Goal: Task Accomplishment & Management: Complete application form

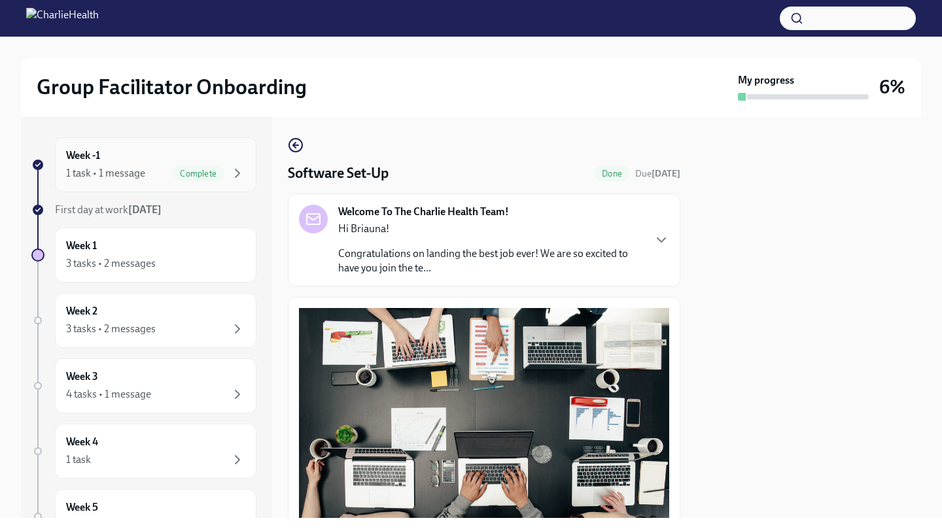
click at [227, 158] on div "Week -1 1 task • 1 message Complete" at bounding box center [155, 164] width 179 height 33
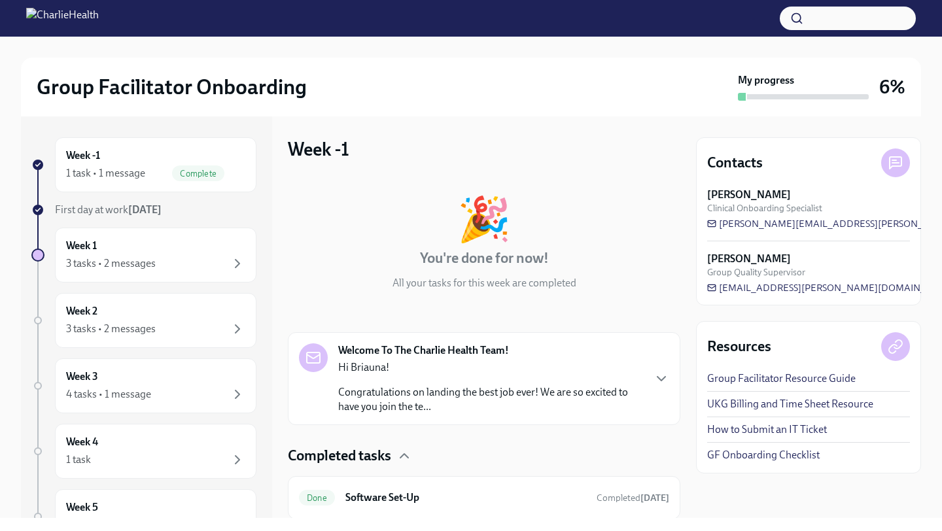
scroll to position [43, 0]
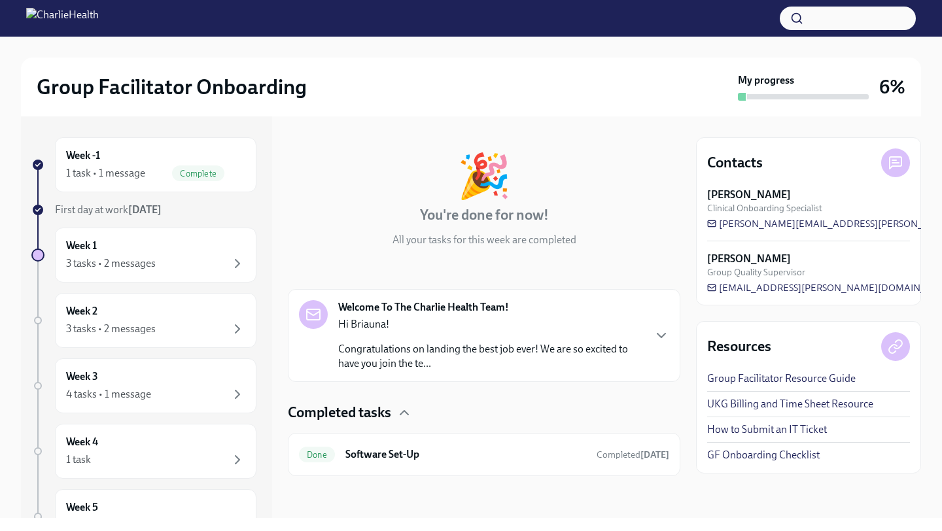
click at [779, 210] on span "Clinical Onboarding Specialist" at bounding box center [764, 208] width 115 height 12
click at [667, 331] on icon "button" at bounding box center [661, 336] width 16 height 16
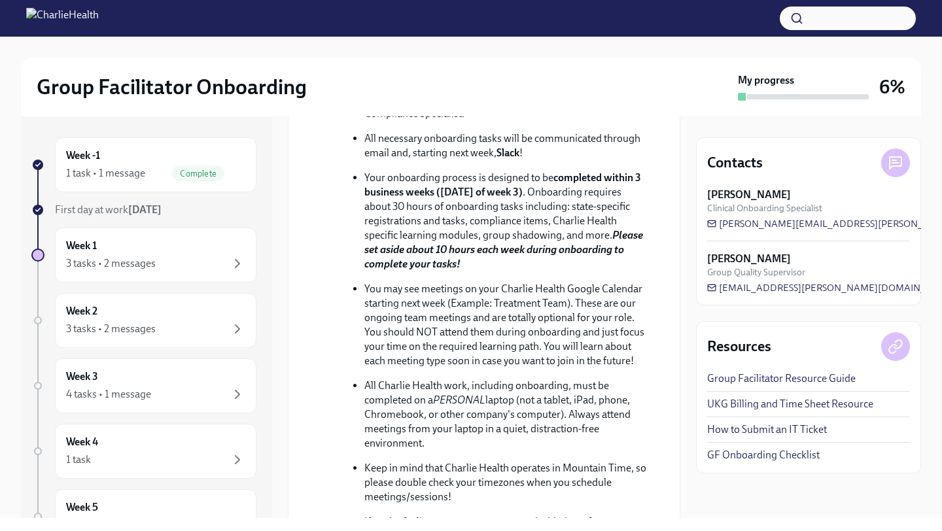
scroll to position [438, 0]
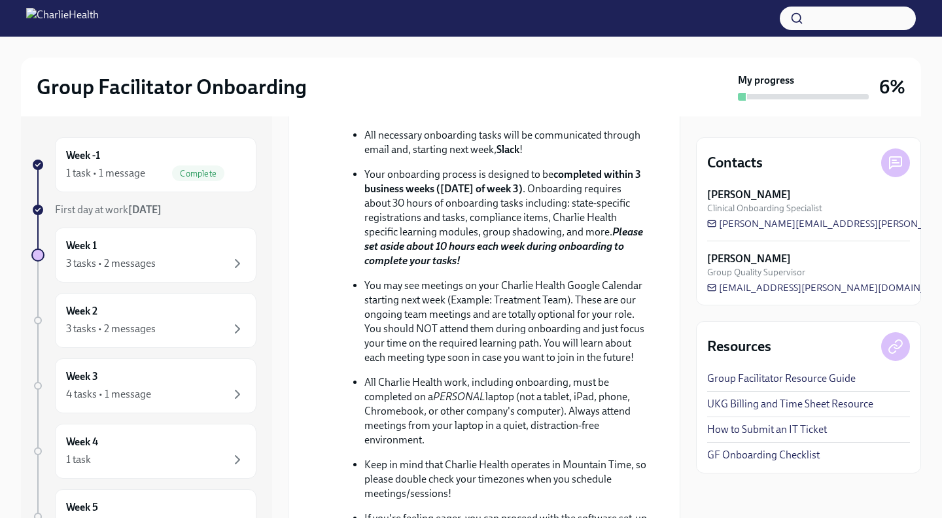
click at [542, 268] on p "Your onboarding process is designed to be completed within 3 business weeks (Fr…" at bounding box center [506, 217] width 284 height 101
click at [176, 262] on div "3 tasks • 2 messages" at bounding box center [155, 264] width 179 height 16
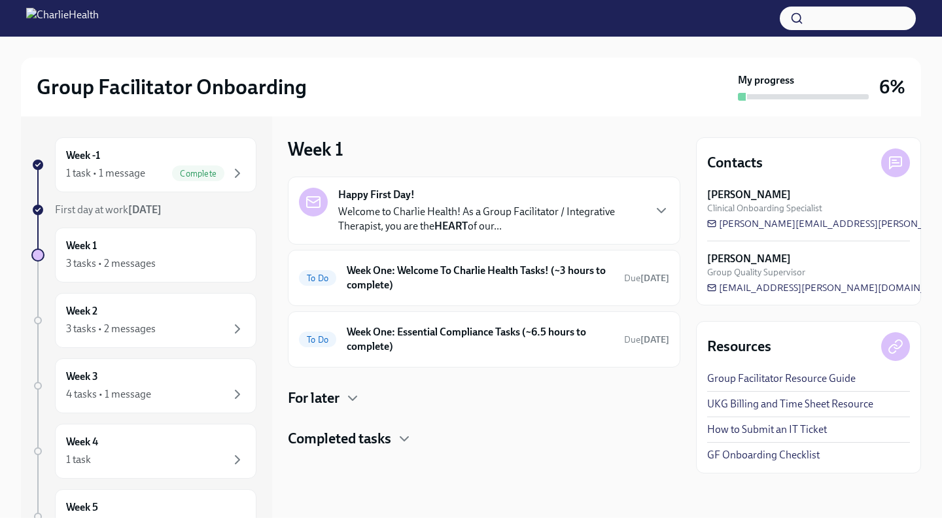
click at [473, 228] on p "Welcome to Charlie Health! As a Group Facilitator / Integrative Therapist, you …" at bounding box center [490, 219] width 305 height 29
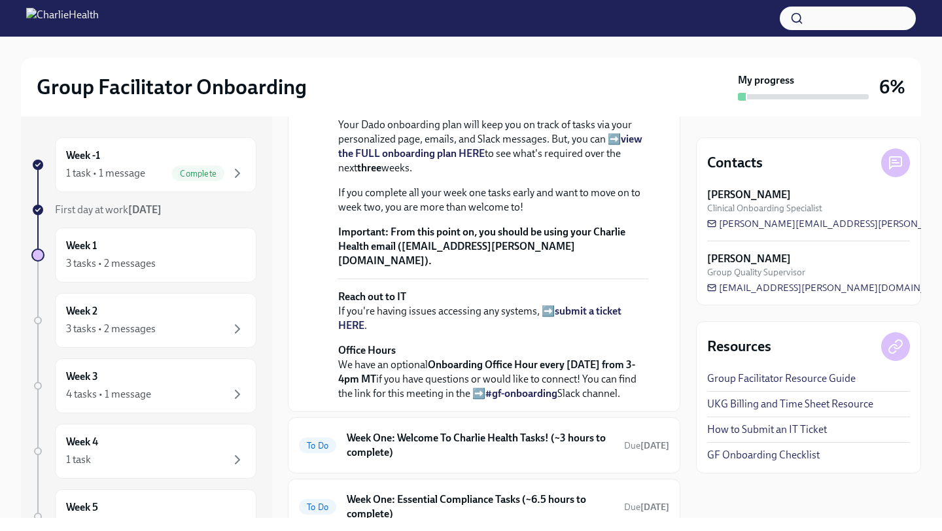
scroll to position [303, 0]
click at [460, 159] on strong "view the FULL onboarding plan HERE" at bounding box center [490, 145] width 304 height 27
click at [231, 166] on icon "button" at bounding box center [238, 173] width 16 height 16
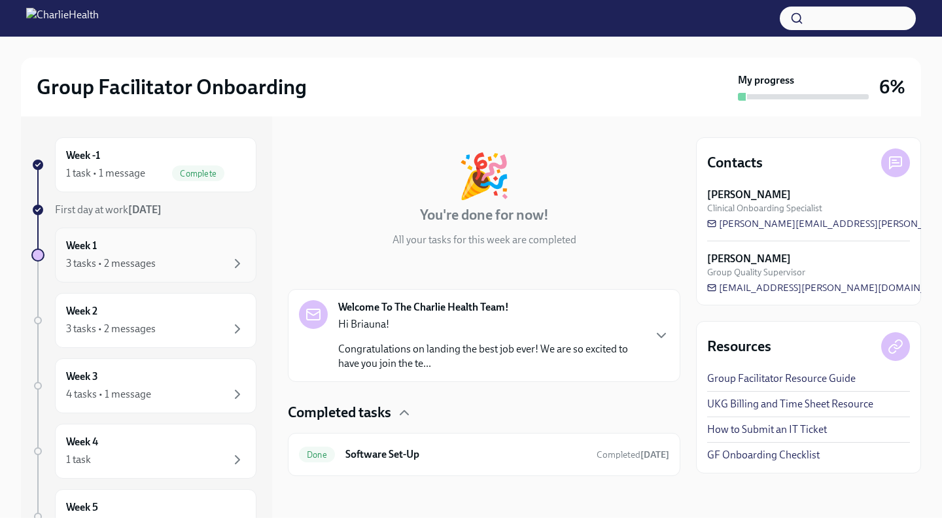
click at [201, 249] on div "Week 1 3 tasks • 2 messages" at bounding box center [155, 255] width 179 height 33
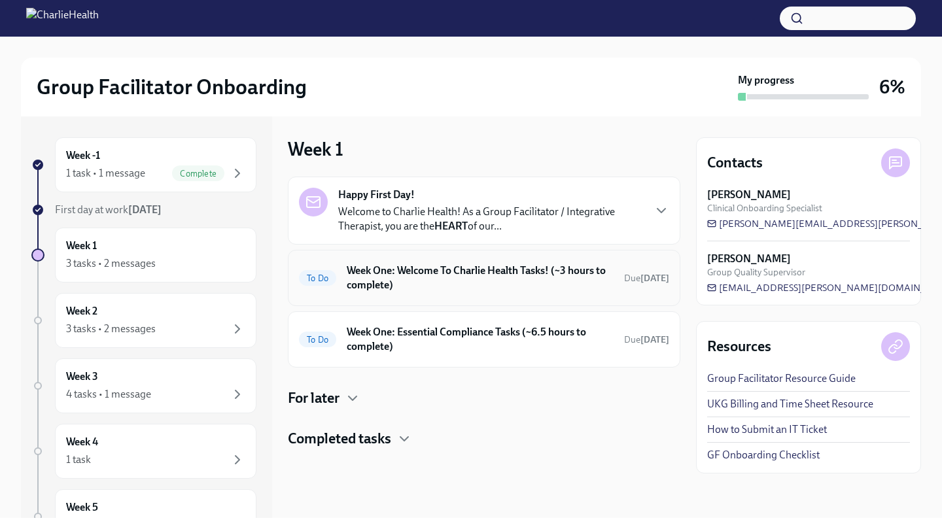
click at [326, 272] on div "To Do" at bounding box center [317, 278] width 37 height 16
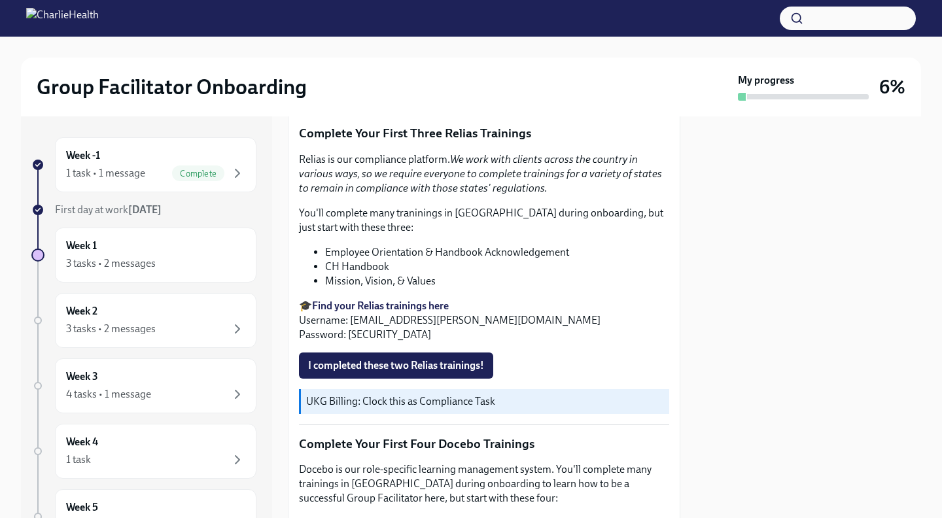
scroll to position [1383, 0]
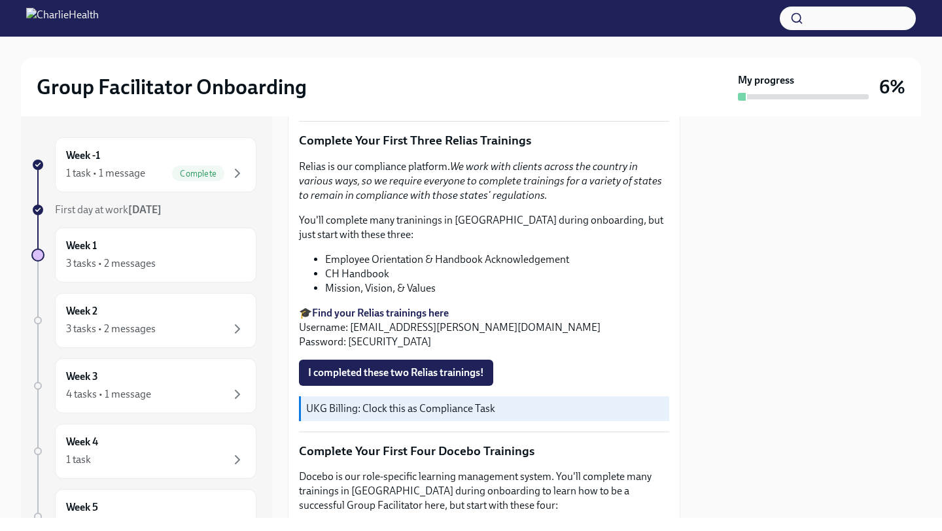
click at [401, 256] on li "Employee Orientation & Handbook Acknowledgement" at bounding box center [497, 259] width 344 height 14
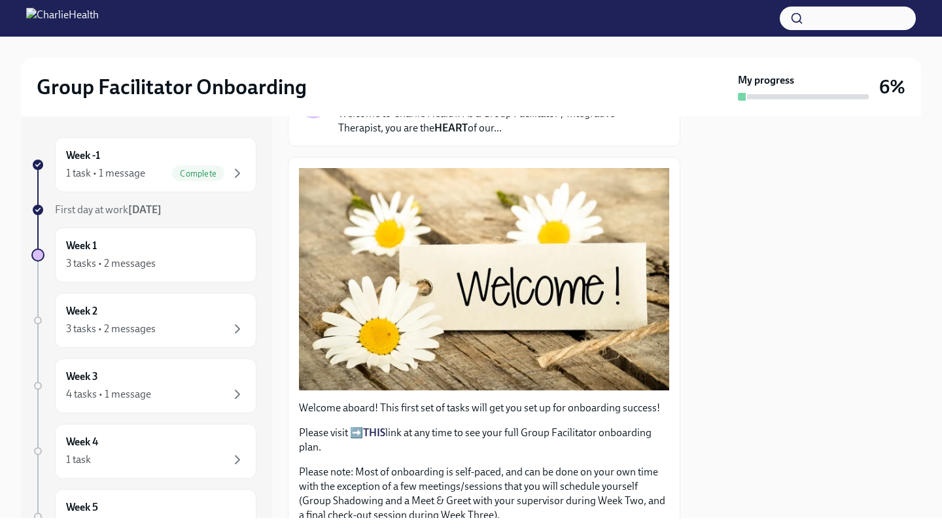
scroll to position [0, 0]
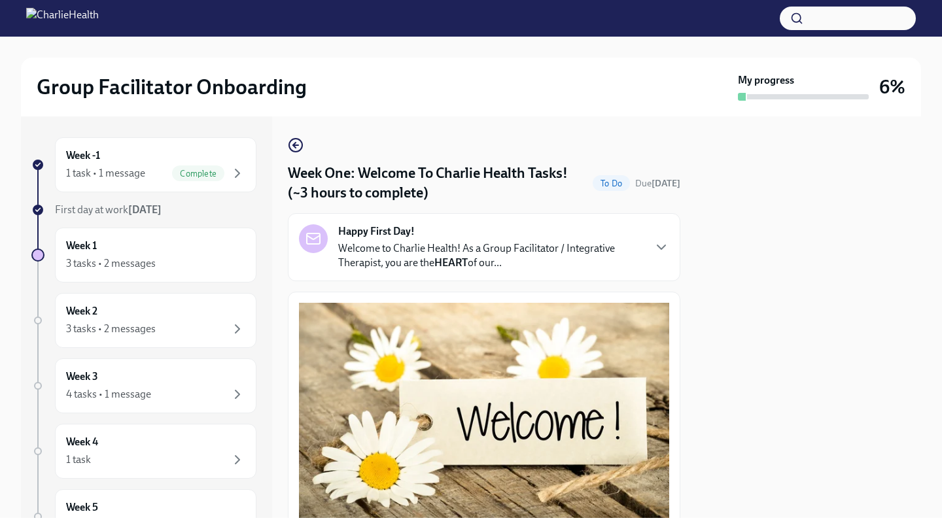
click at [548, 238] on div "Happy First Day! Welcome to Charlie Health! As a Group Facilitator / Integrativ…" at bounding box center [490, 247] width 305 height 46
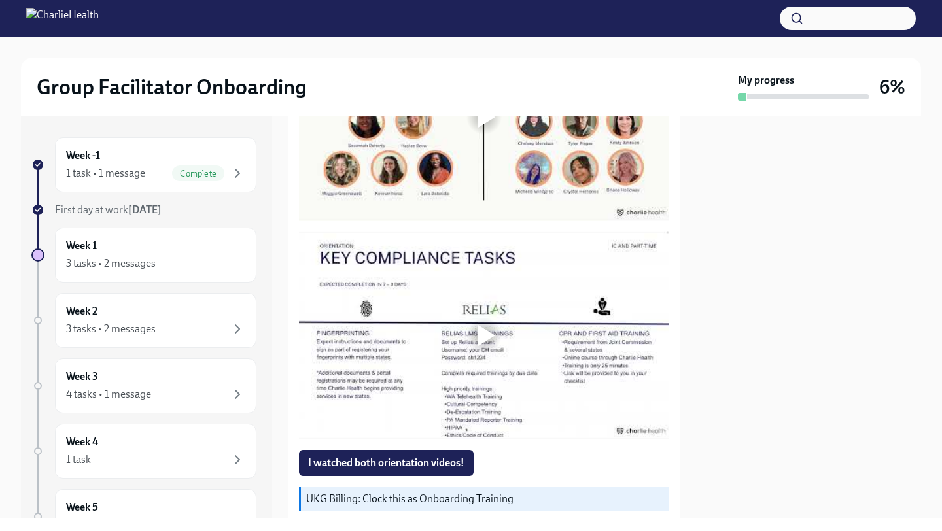
scroll to position [1231, 0]
click at [478, 127] on div at bounding box center [486, 116] width 17 height 21
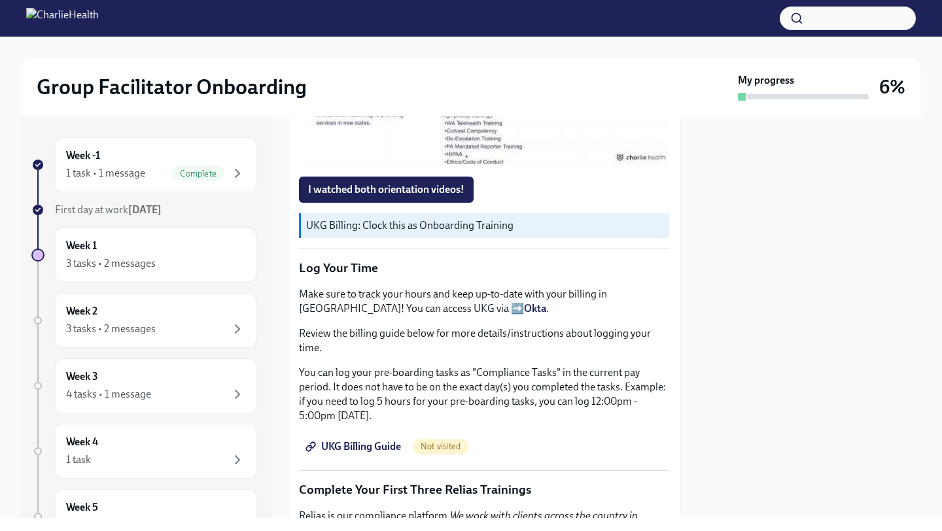
scroll to position [1668, 0]
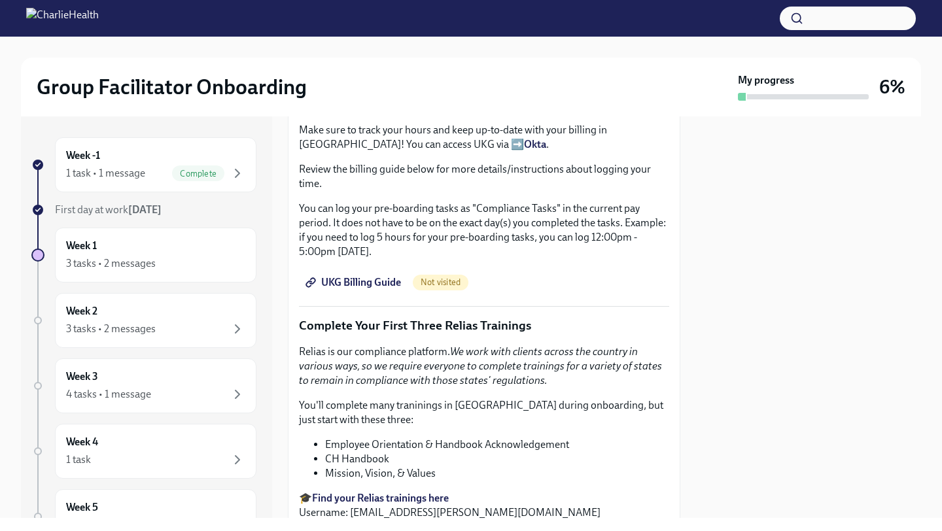
click at [381, 289] on span "UKG Billing Guide" at bounding box center [354, 282] width 93 height 13
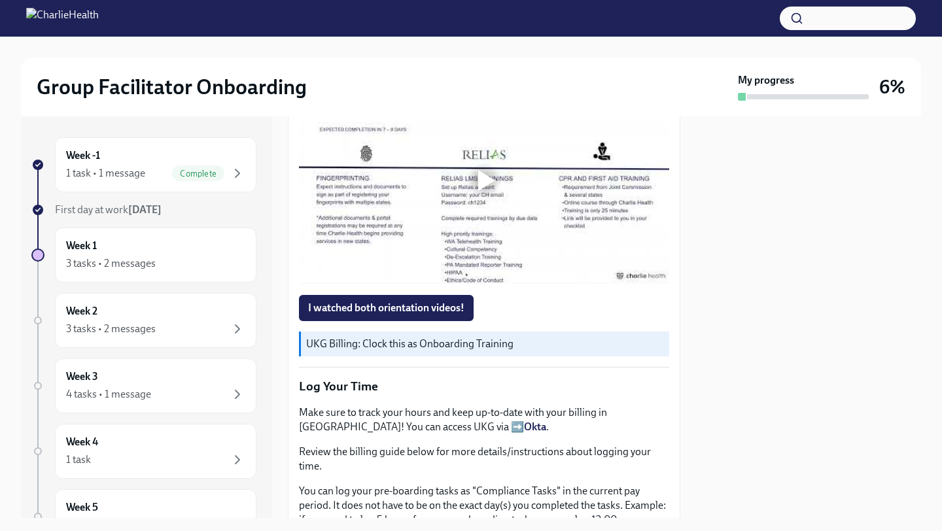
scroll to position [1395, 0]
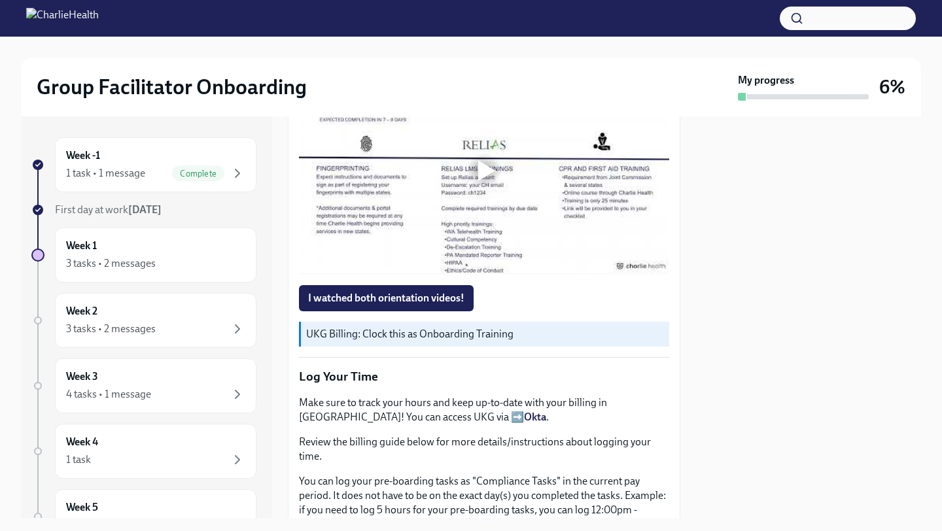
click at [490, 181] on div at bounding box center [486, 170] width 17 height 21
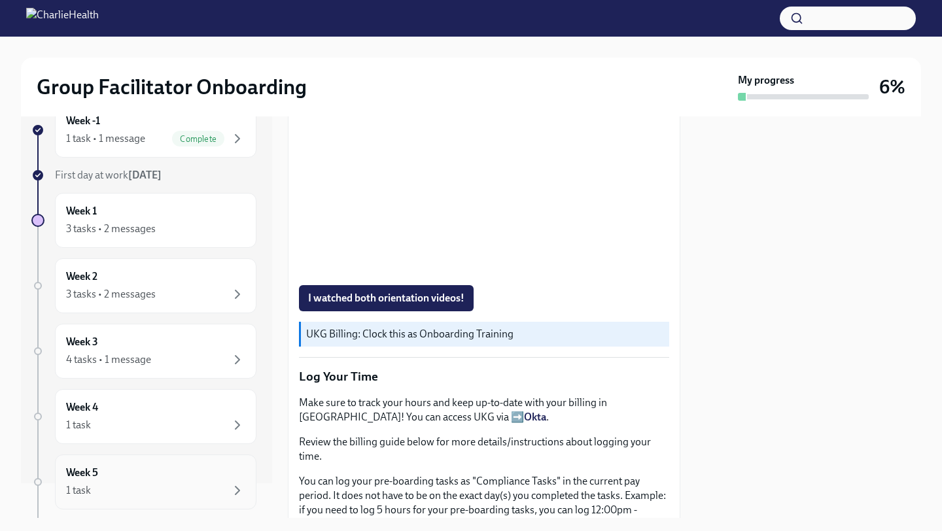
scroll to position [0, 0]
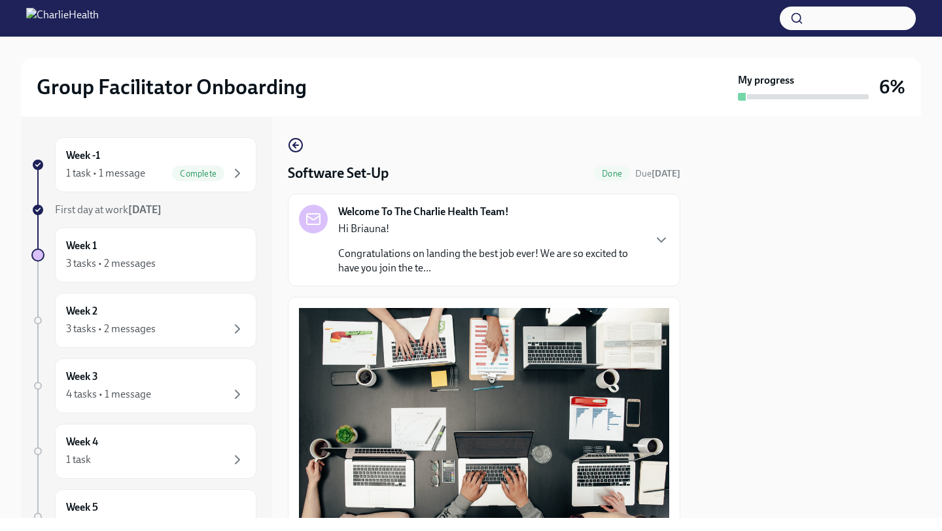
click at [754, 226] on div at bounding box center [808, 317] width 225 height 402
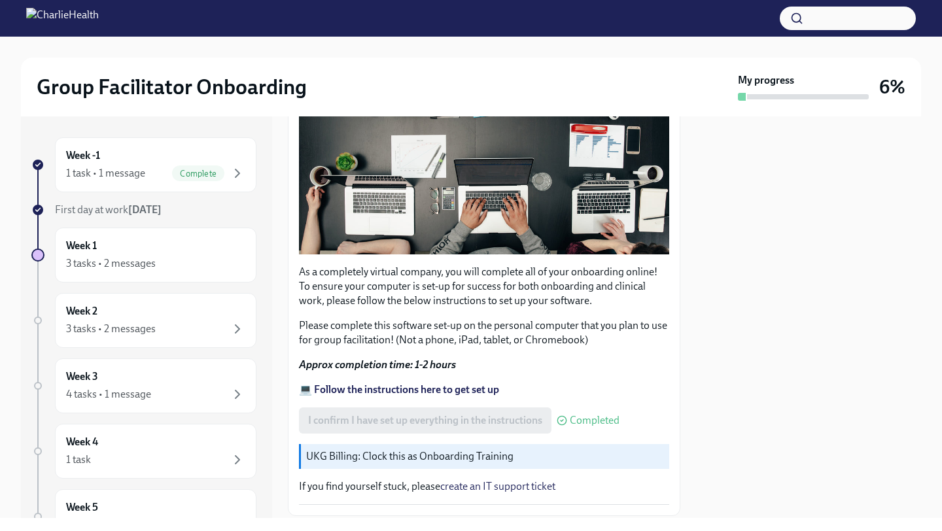
scroll to position [355, 0]
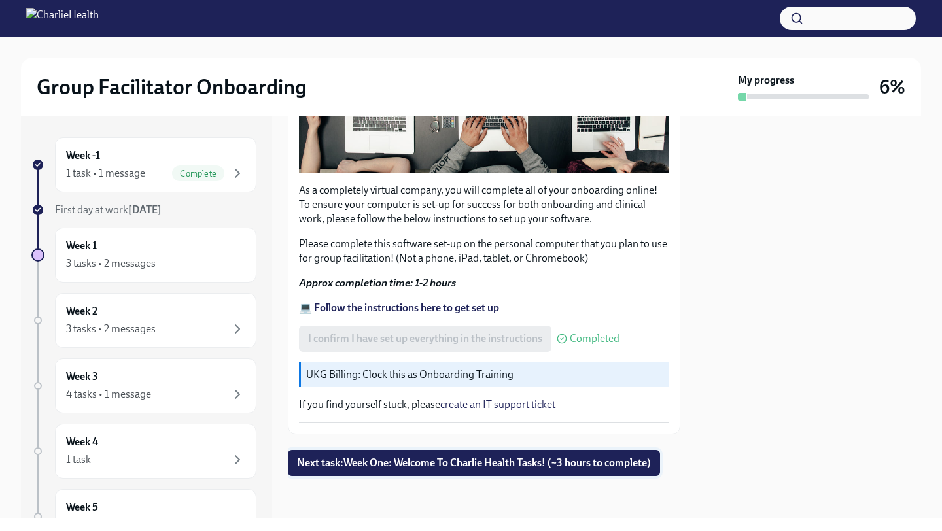
click at [488, 467] on span "Next task : Week One: Welcome To Charlie Health Tasks! (~3 hours to complete)" at bounding box center [474, 463] width 354 height 13
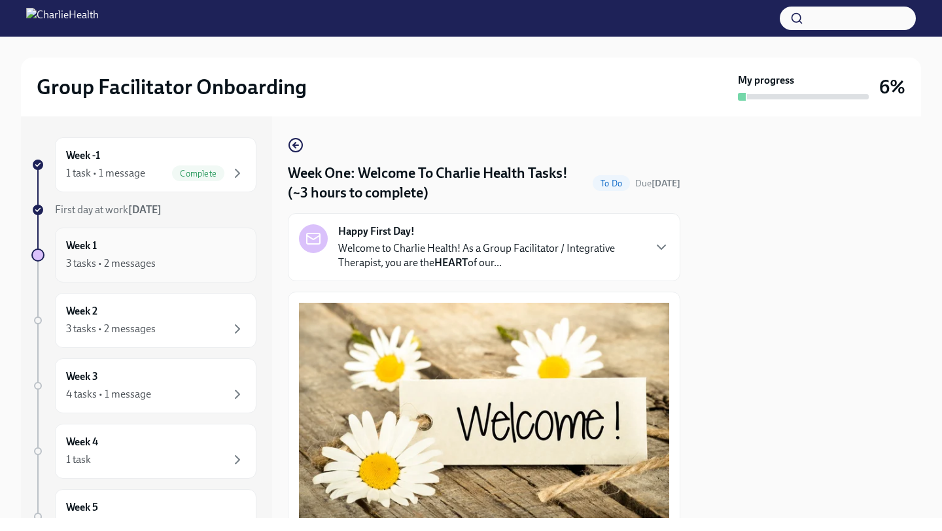
click at [201, 268] on div "3 tasks • 2 messages" at bounding box center [155, 264] width 179 height 16
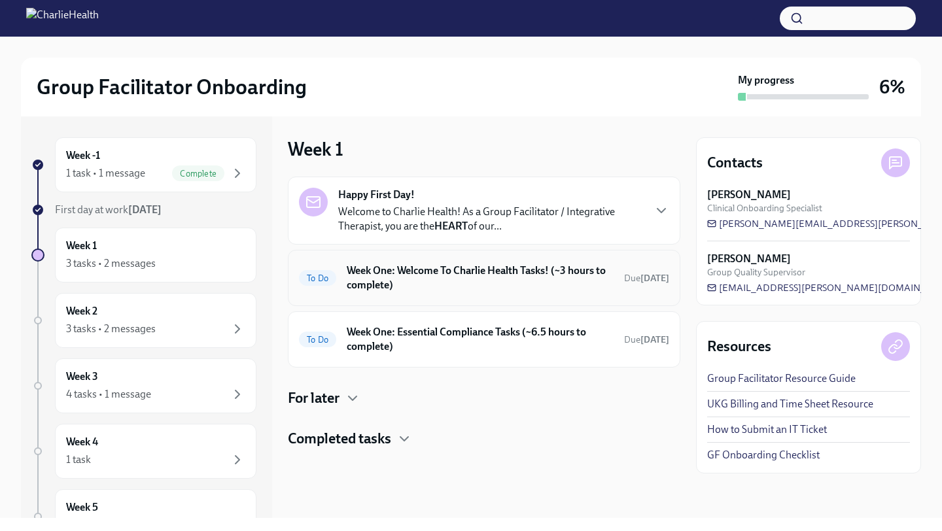
click at [483, 283] on h6 "Week One: Welcome To Charlie Health Tasks! (~3 hours to complete)" at bounding box center [480, 278] width 267 height 29
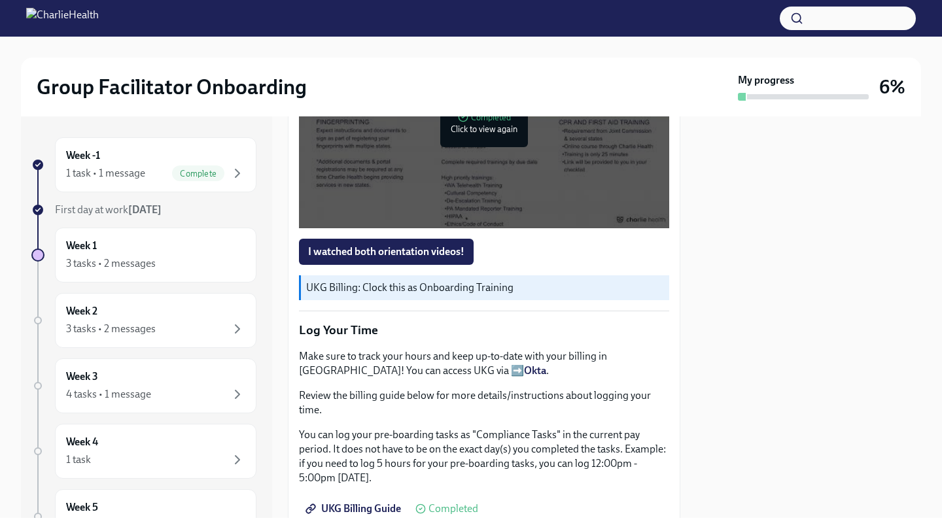
scroll to position [969, 0]
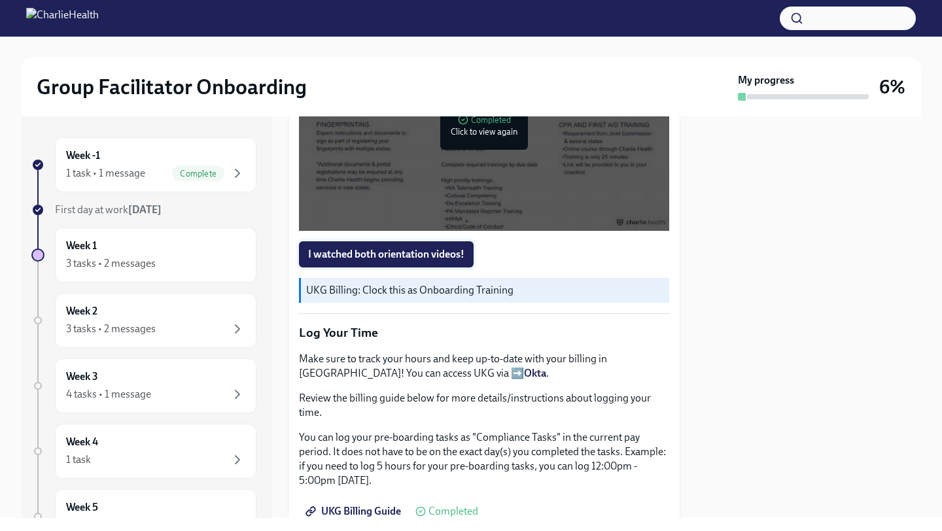
click at [453, 258] on span "I watched both orientation videos!" at bounding box center [386, 254] width 156 height 13
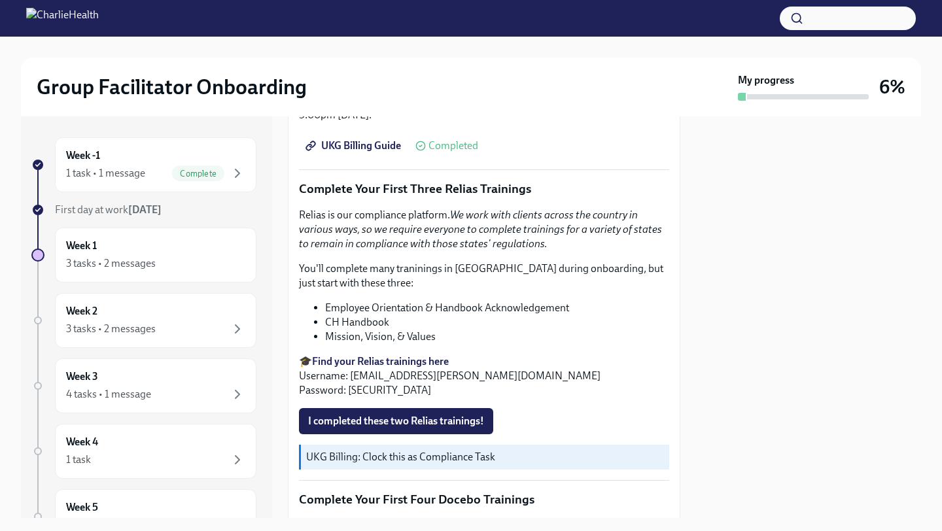
scroll to position [1338, 0]
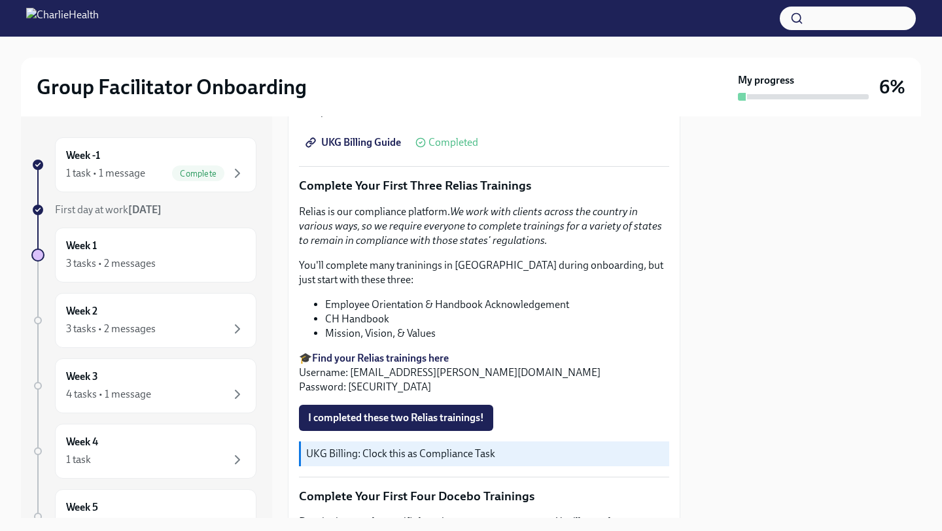
click at [438, 358] on strong "Find your Relias trainings here" at bounding box center [380, 358] width 137 height 12
